Goal: Find specific page/section: Find specific page/section

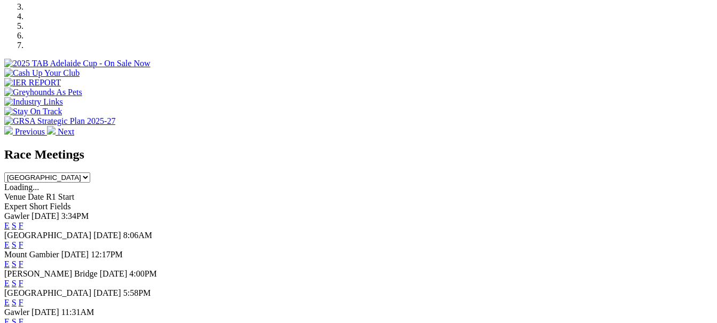
scroll to position [374, 0]
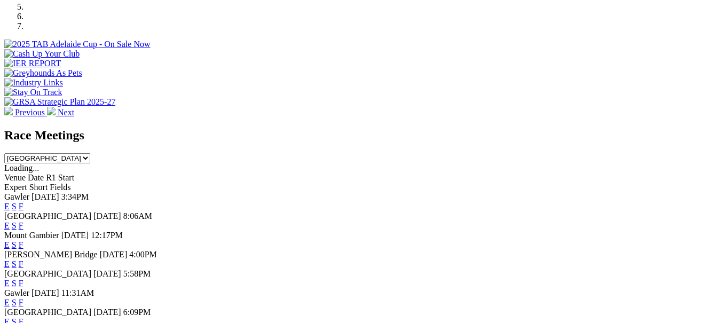
click at [23, 221] on link "F" at bounding box center [21, 225] width 5 height 9
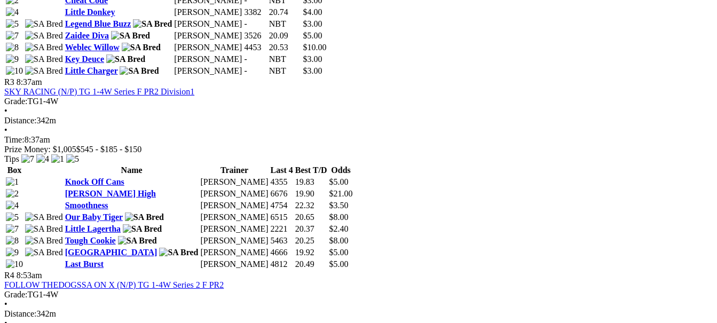
scroll to position [854, 0]
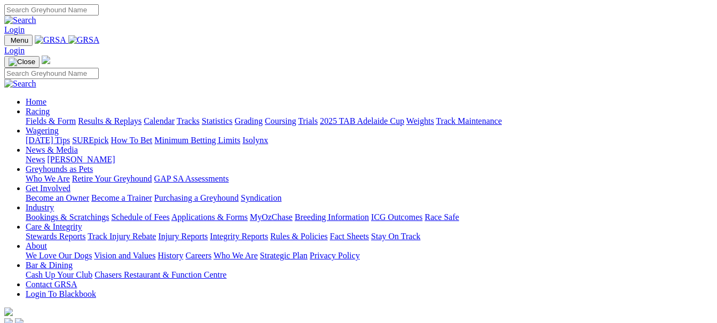
scroll to position [374, 0]
